Goal: Obtain resource: Download file/media

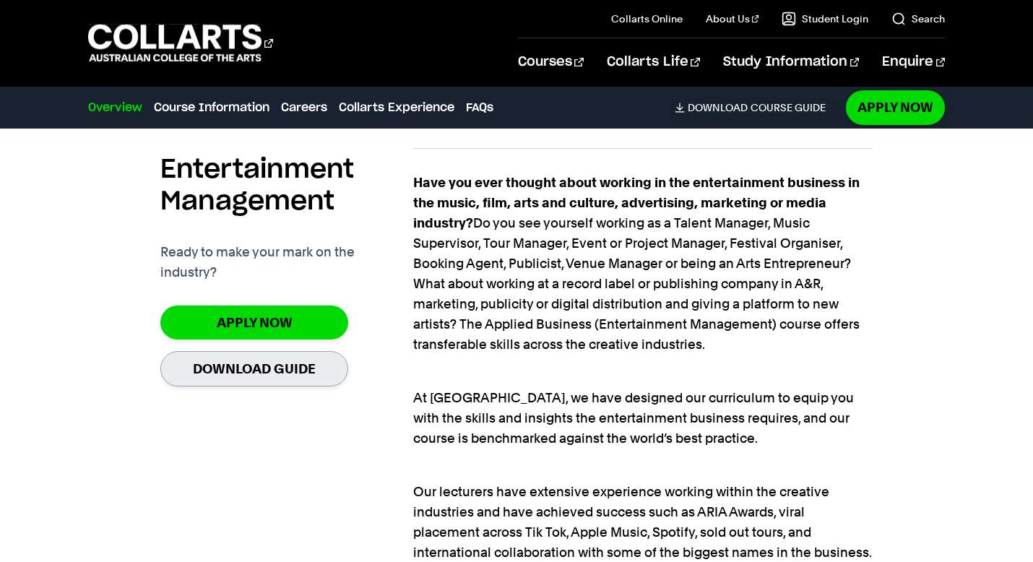
scroll to position [976, 0]
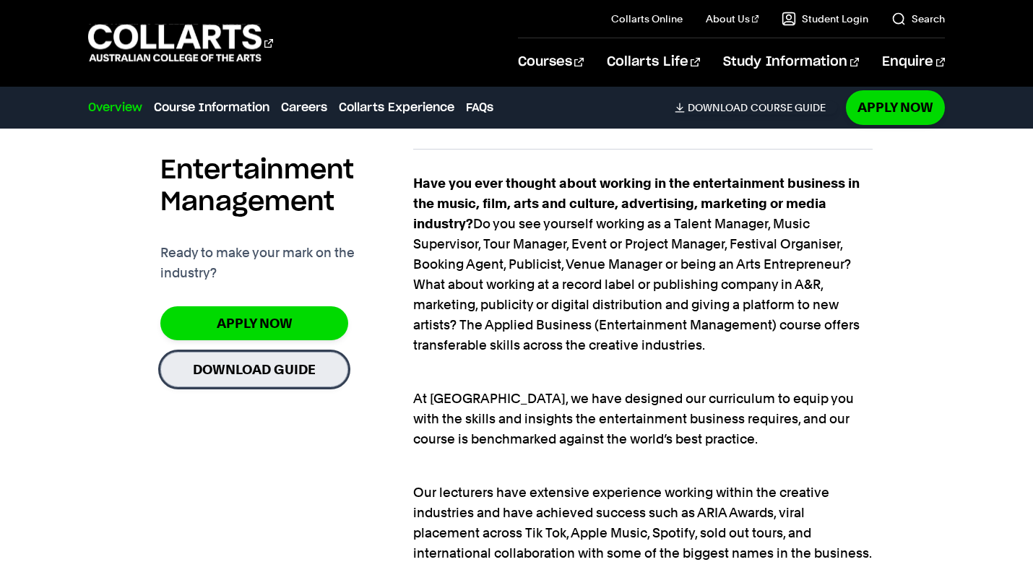
click at [259, 377] on link "Download Guide" at bounding box center [254, 369] width 188 height 35
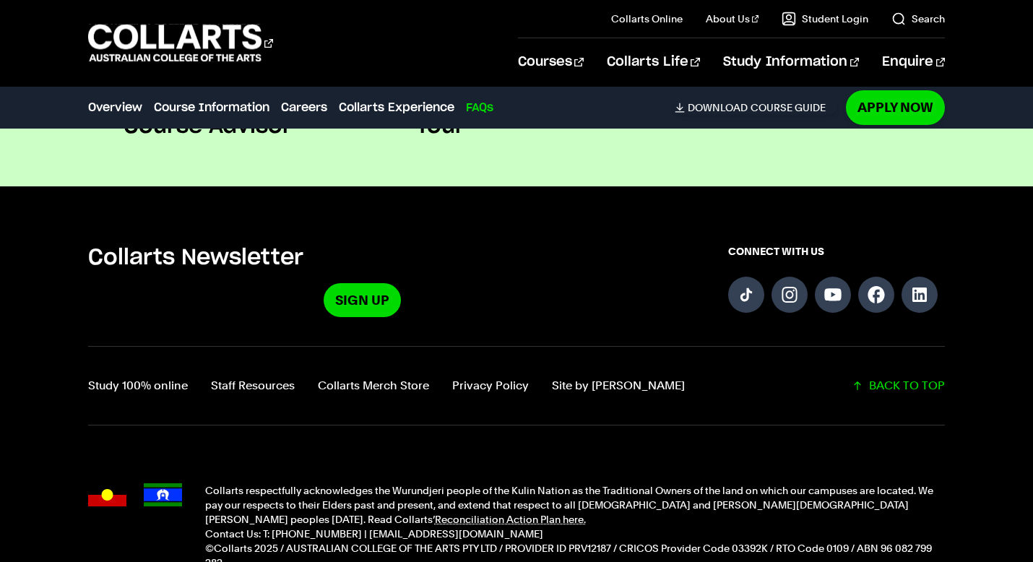
scroll to position [6155, 0]
